Goal: Transaction & Acquisition: Purchase product/service

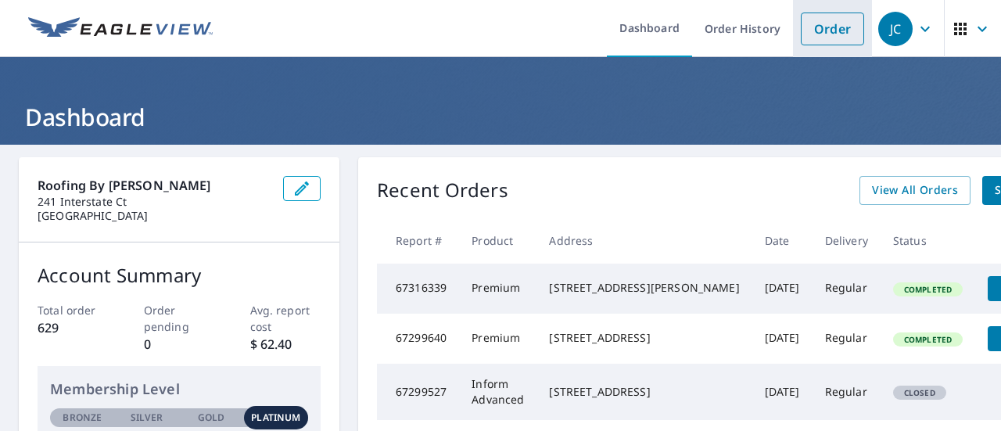
click at [831, 33] on link "Order" at bounding box center [832, 29] width 63 height 33
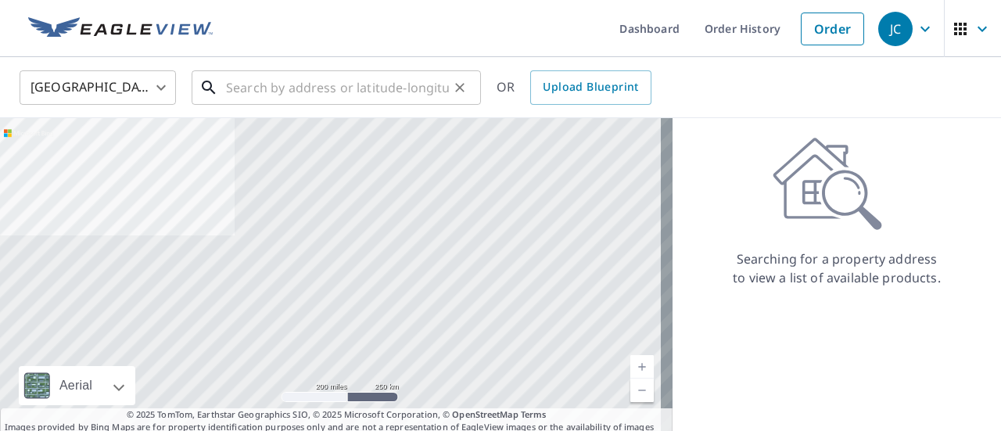
click at [294, 87] on input "text" at bounding box center [337, 88] width 223 height 44
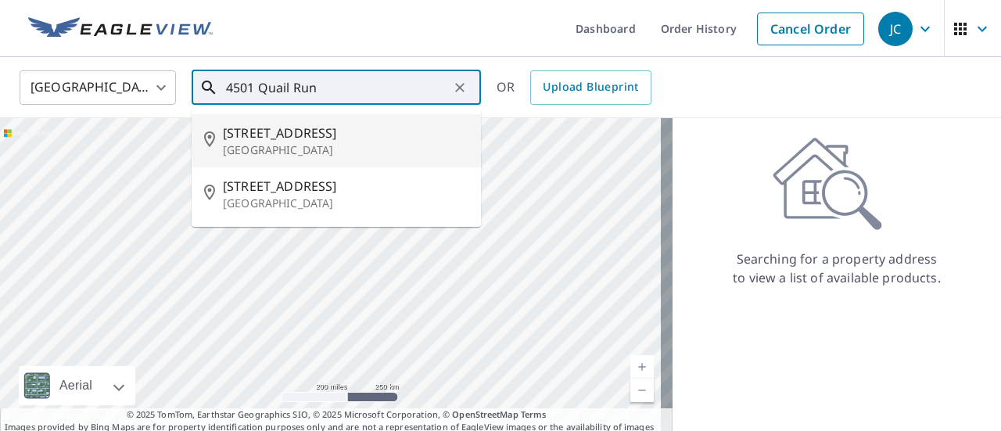
click at [300, 131] on span "[STREET_ADDRESS]" at bounding box center [346, 133] width 246 height 19
type input "[STREET_ADDRESS]"
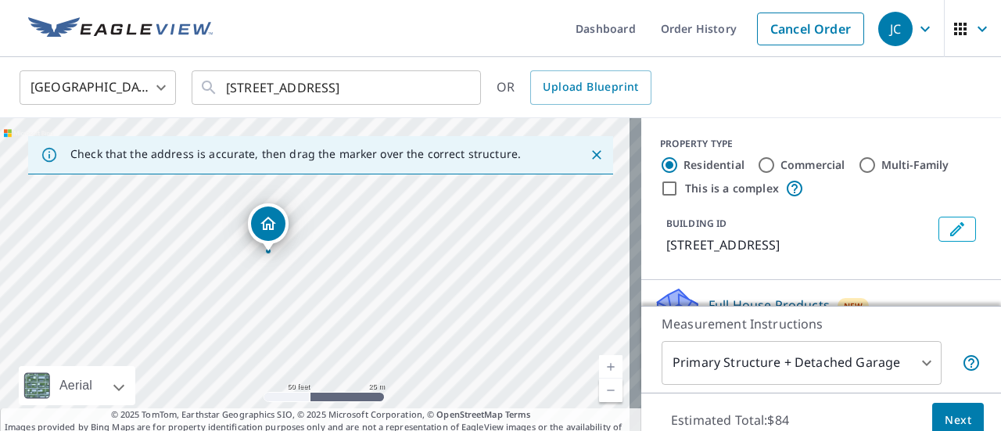
drag, startPoint x: 221, startPoint y: 296, endPoint x: 602, endPoint y: 155, distance: 407.1
click at [602, 155] on div "Check that the address is accurate, then drag the marker over the correct struc…" at bounding box center [320, 282] width 641 height 328
click at [519, 234] on div "[STREET_ADDRESS]" at bounding box center [320, 282] width 641 height 328
drag, startPoint x: 242, startPoint y: 278, endPoint x: 237, endPoint y: 291, distance: 14.4
click at [907, 362] on body "JC JC Dashboard Order History Cancel Order JC [GEOGRAPHIC_DATA] [GEOGRAPHIC_DAT…" at bounding box center [500, 215] width 1001 height 431
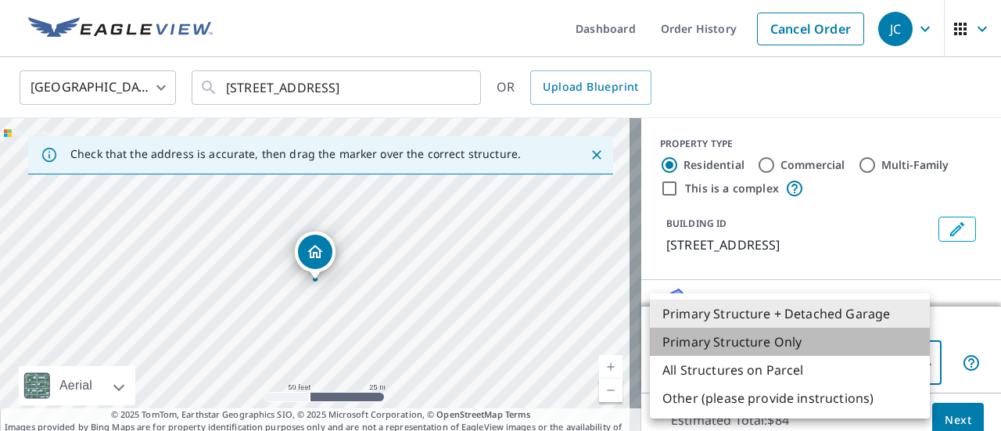
click at [755, 342] on li "Primary Structure Only" at bounding box center [790, 342] width 280 height 28
type input "2"
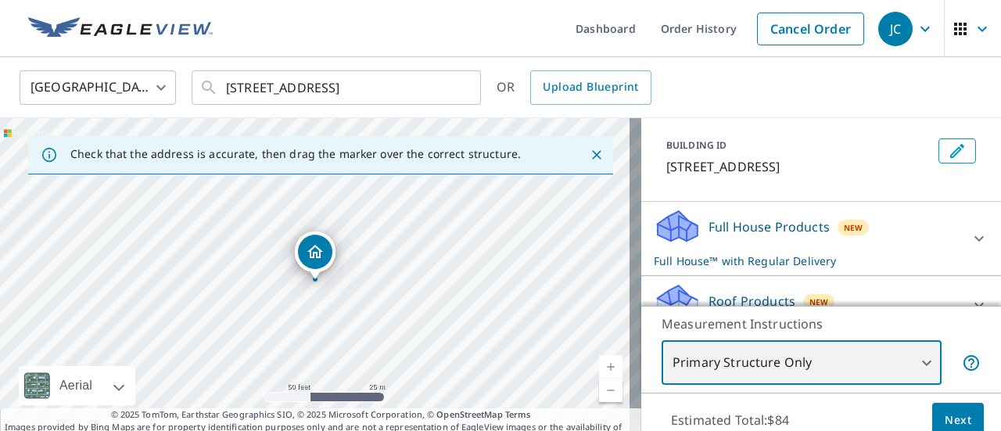
scroll to position [156, 0]
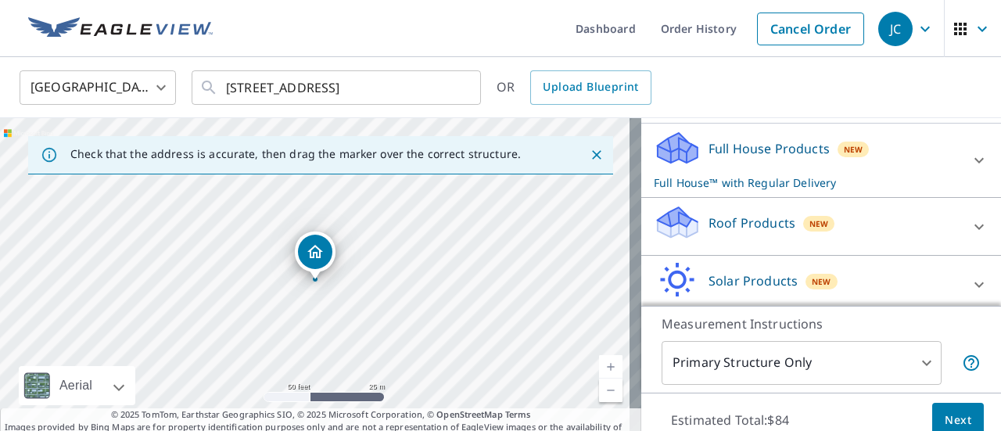
click at [890, 223] on div "Roof Products New" at bounding box center [807, 226] width 307 height 45
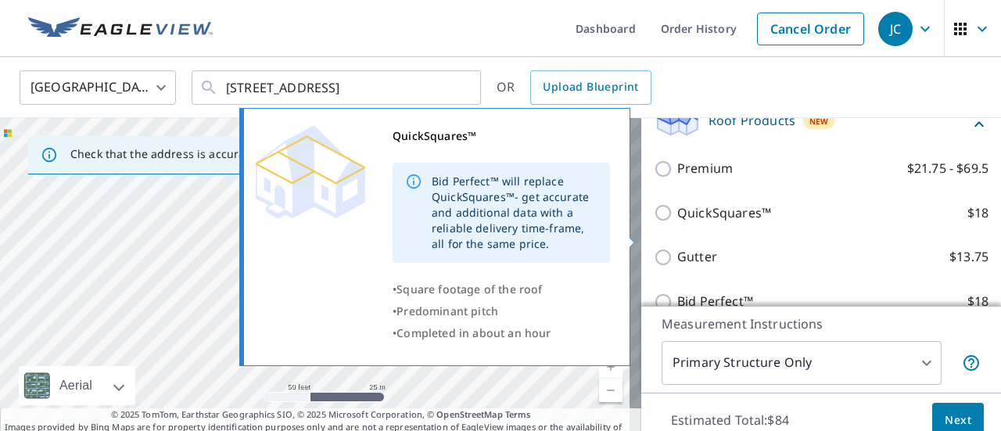
scroll to position [235, 0]
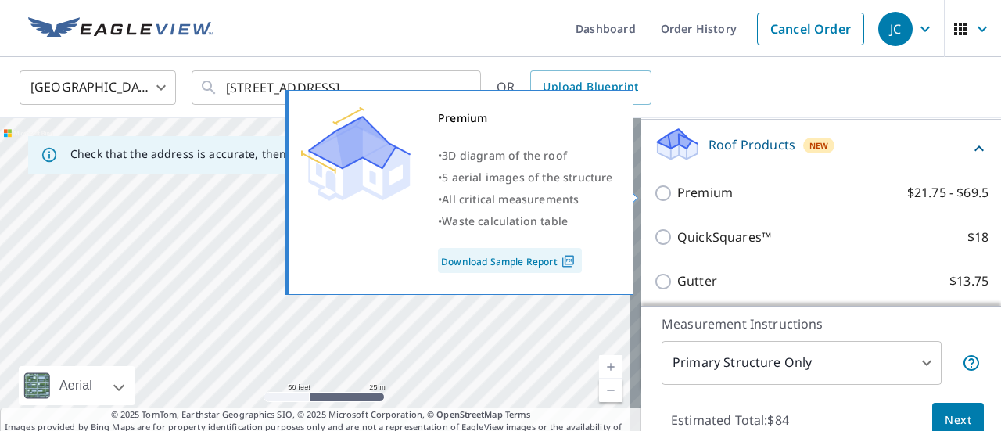
click at [654, 195] on input "Premium $21.75 - $69.5" at bounding box center [665, 193] width 23 height 19
checkbox input "true"
checkbox input "false"
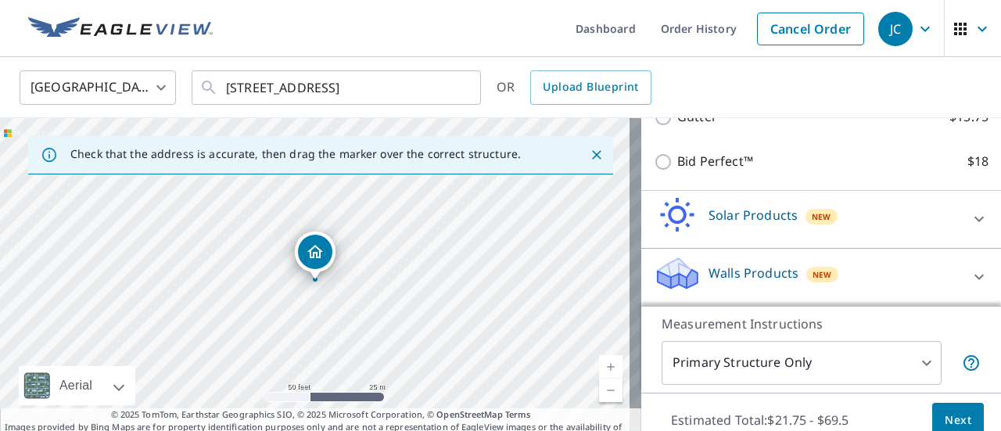
scroll to position [55, 0]
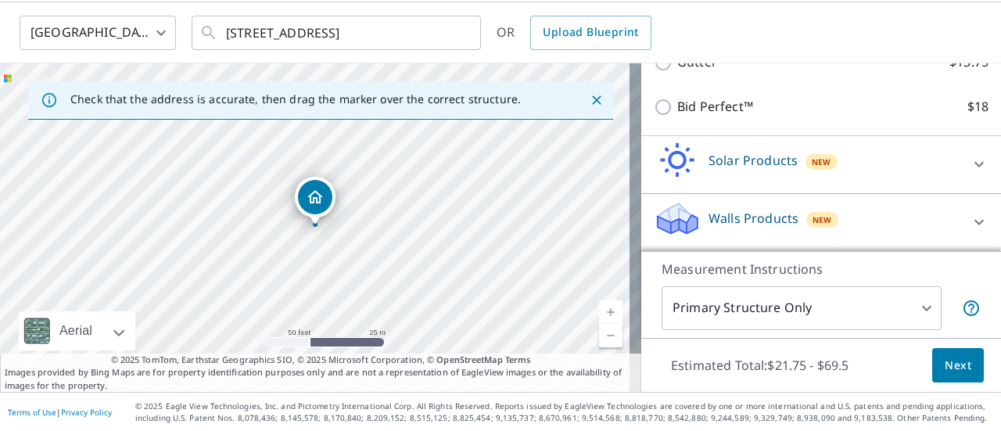
click at [946, 361] on span "Next" at bounding box center [958, 366] width 27 height 20
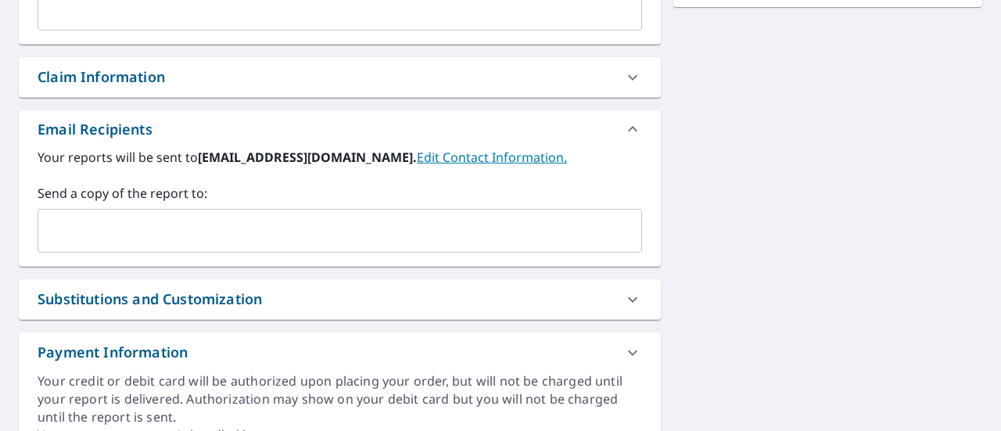
scroll to position [524, 0]
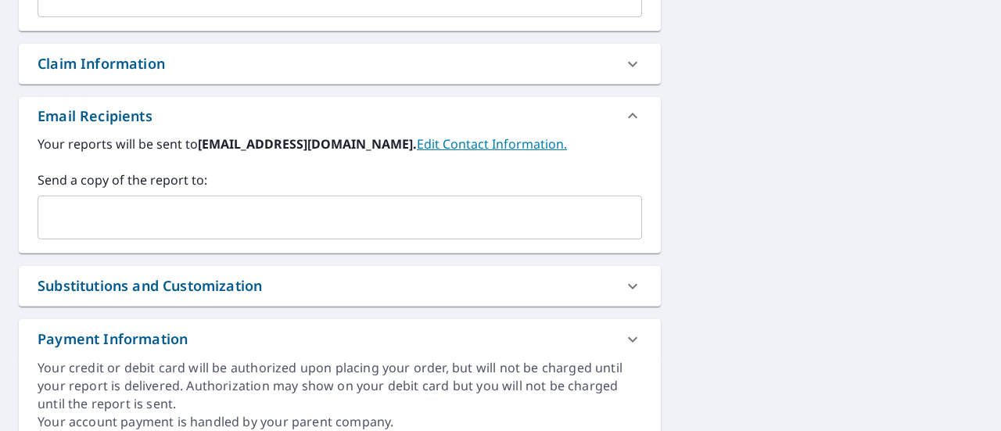
click at [313, 210] on input "text" at bounding box center [328, 218] width 567 height 30
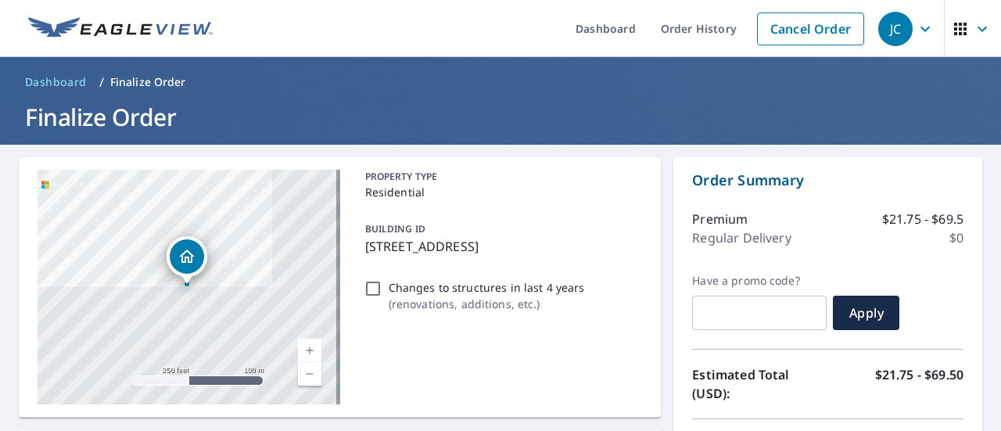
scroll to position [391, 0]
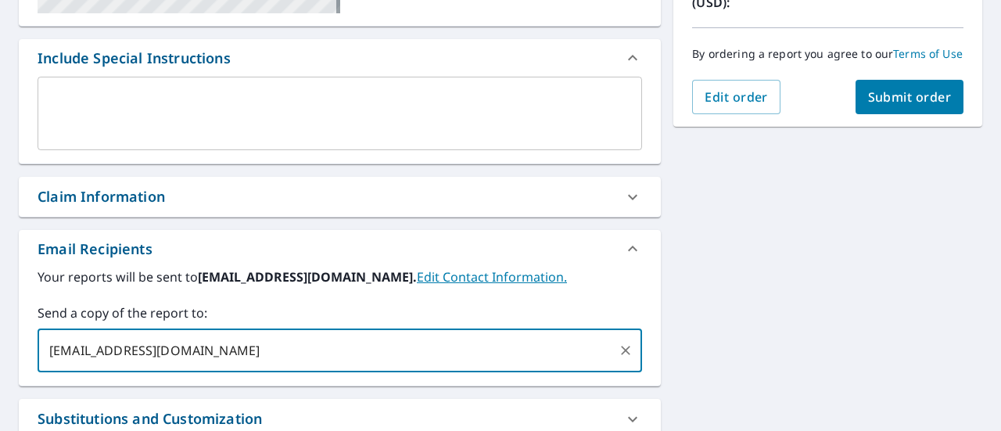
type input "[EMAIL_ADDRESS][DOMAIN_NAME]"
click at [898, 106] on span "Submit order" at bounding box center [910, 96] width 84 height 17
